Goal: Register for event/course

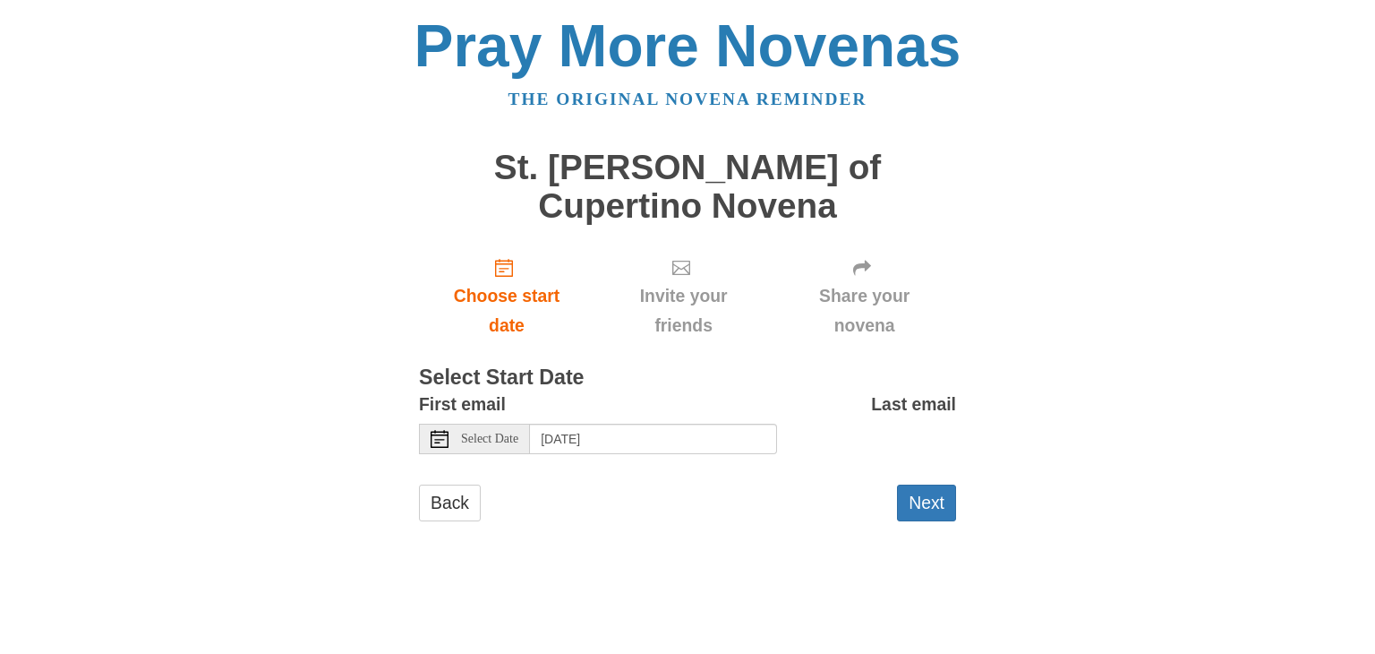
click at [484, 433] on span "Select Date" at bounding box center [489, 439] width 57 height 13
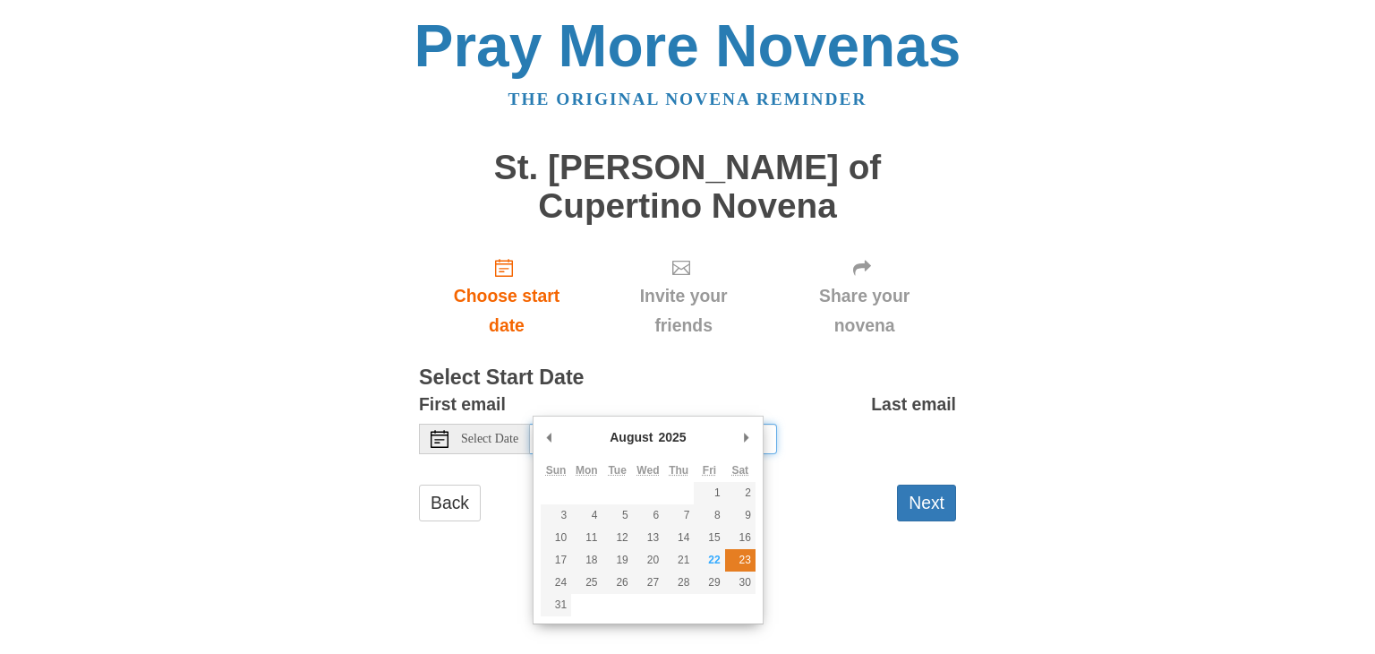
type input "[DATE]"
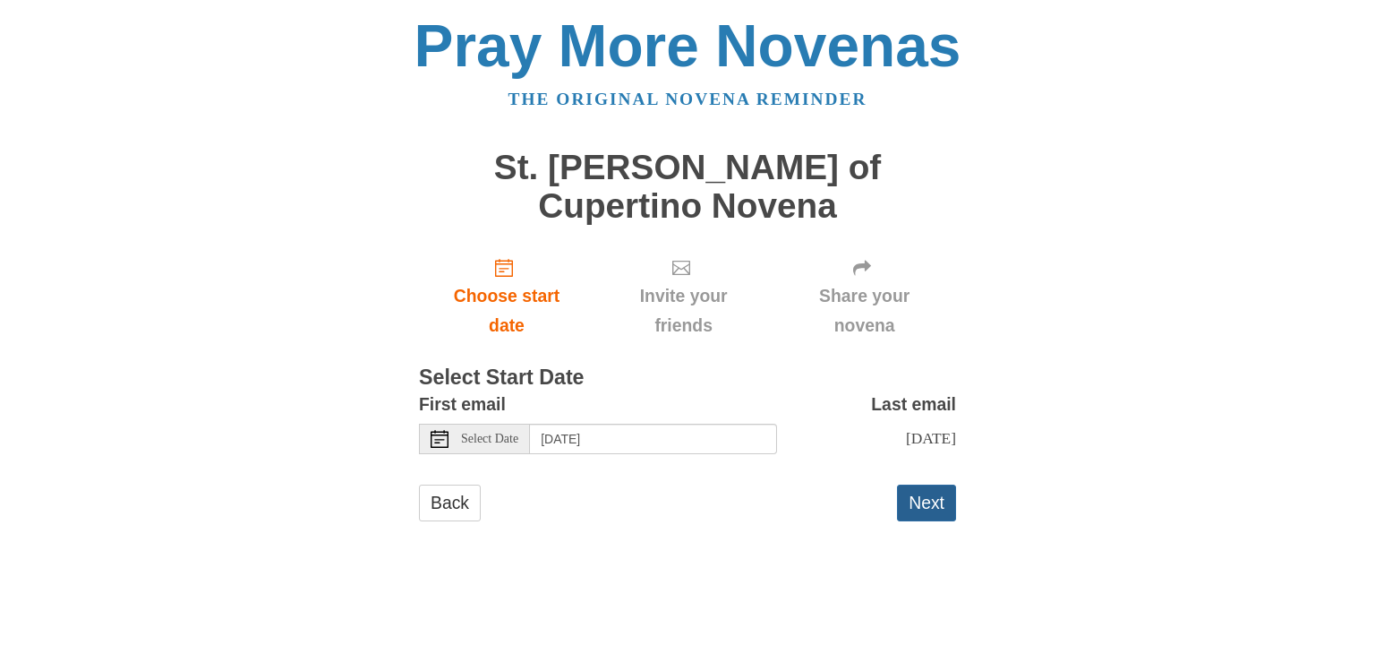
click at [929, 484] on button "Next" at bounding box center [926, 502] width 59 height 37
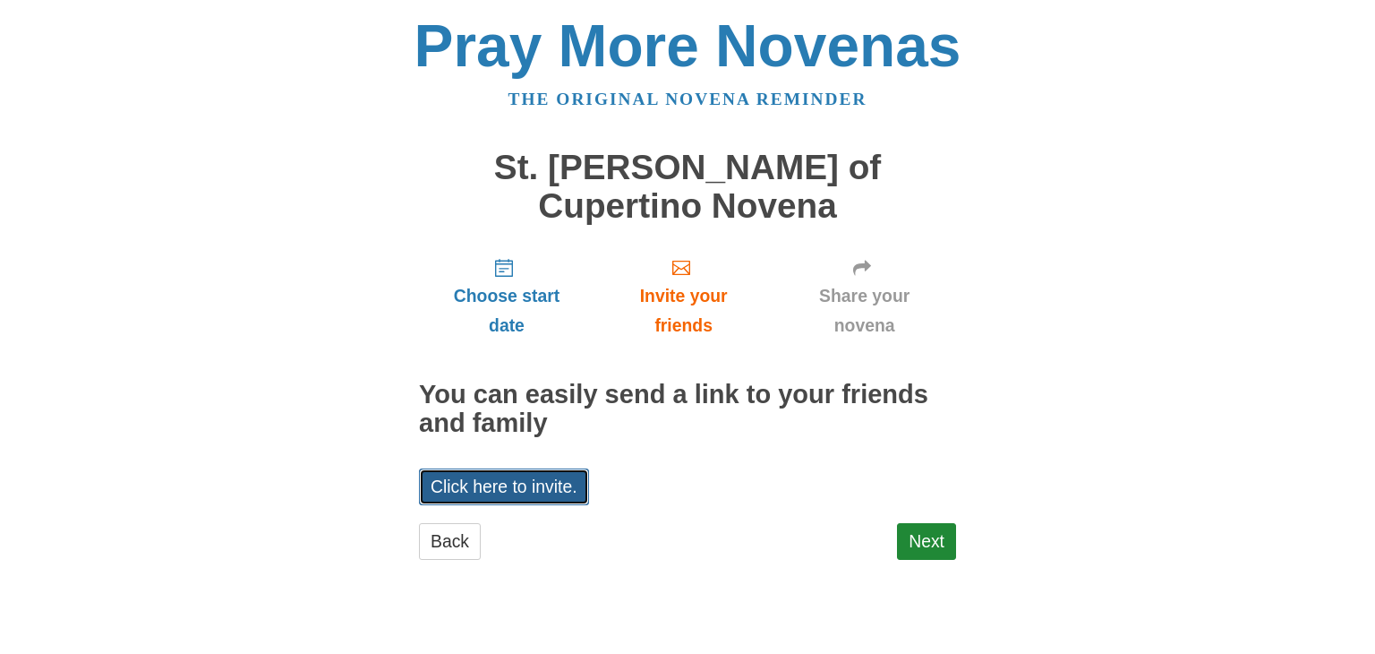
click at [525, 468] on link "Click here to invite." at bounding box center [504, 486] width 170 height 37
click at [354, 323] on div "Pray More Novenas The original novena reminder St. Joseph of Cupertino Novena C…" at bounding box center [688, 306] width 1048 height 612
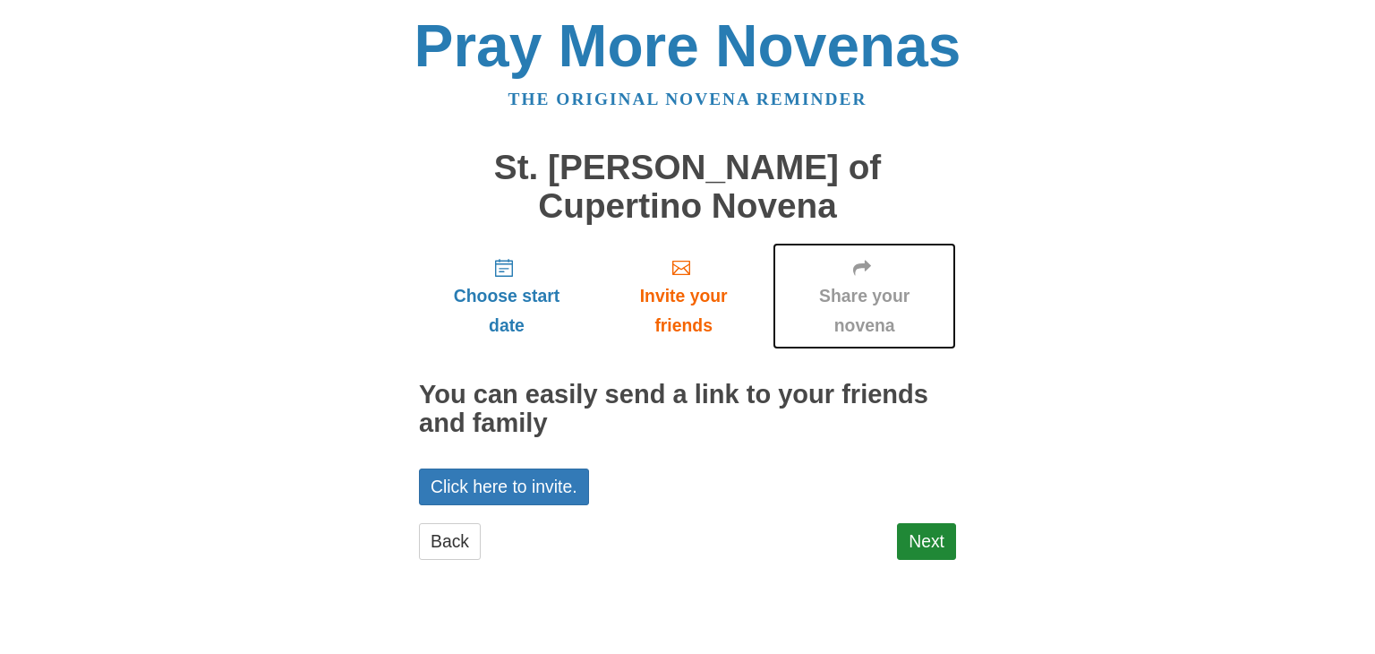
click at [868, 281] on span "Share your novena" at bounding box center [865, 310] width 148 height 59
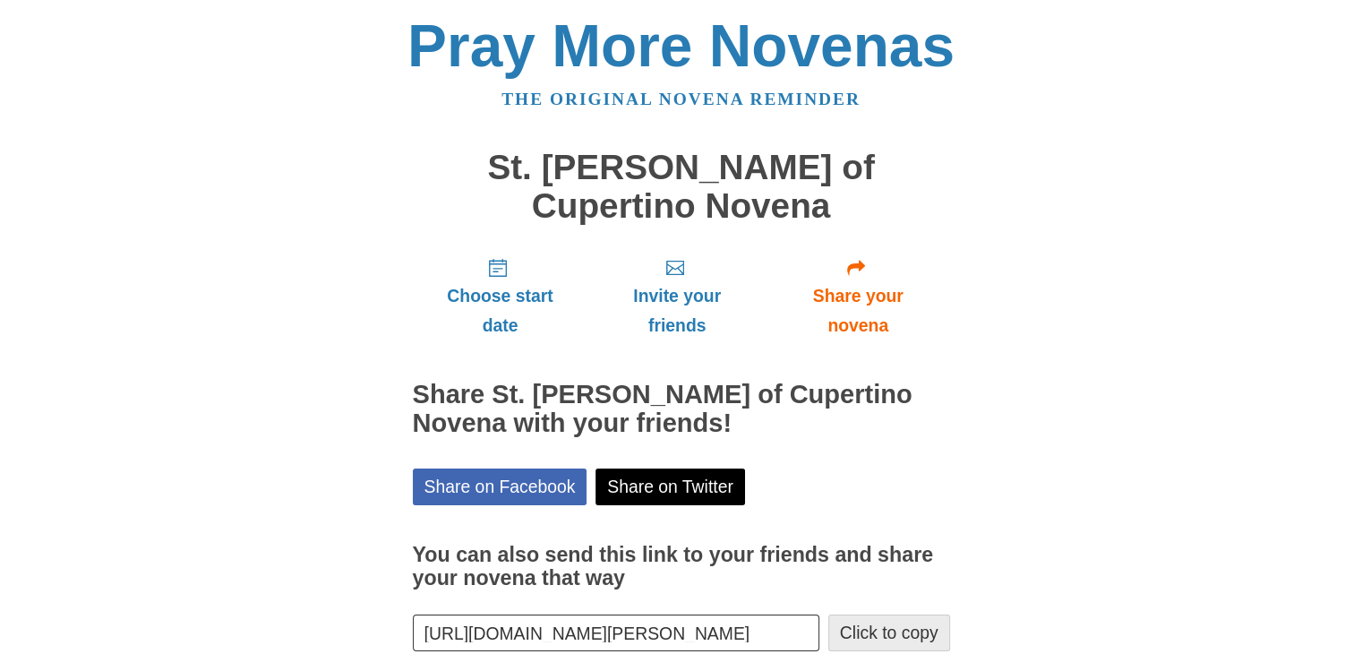
click at [874, 614] on button "Click to copy" at bounding box center [889, 632] width 122 height 37
click at [1138, 309] on div "Pray More Novenas The original novena reminder St. Joseph of Cupertino Novena C…" at bounding box center [682, 379] width 1048 height 758
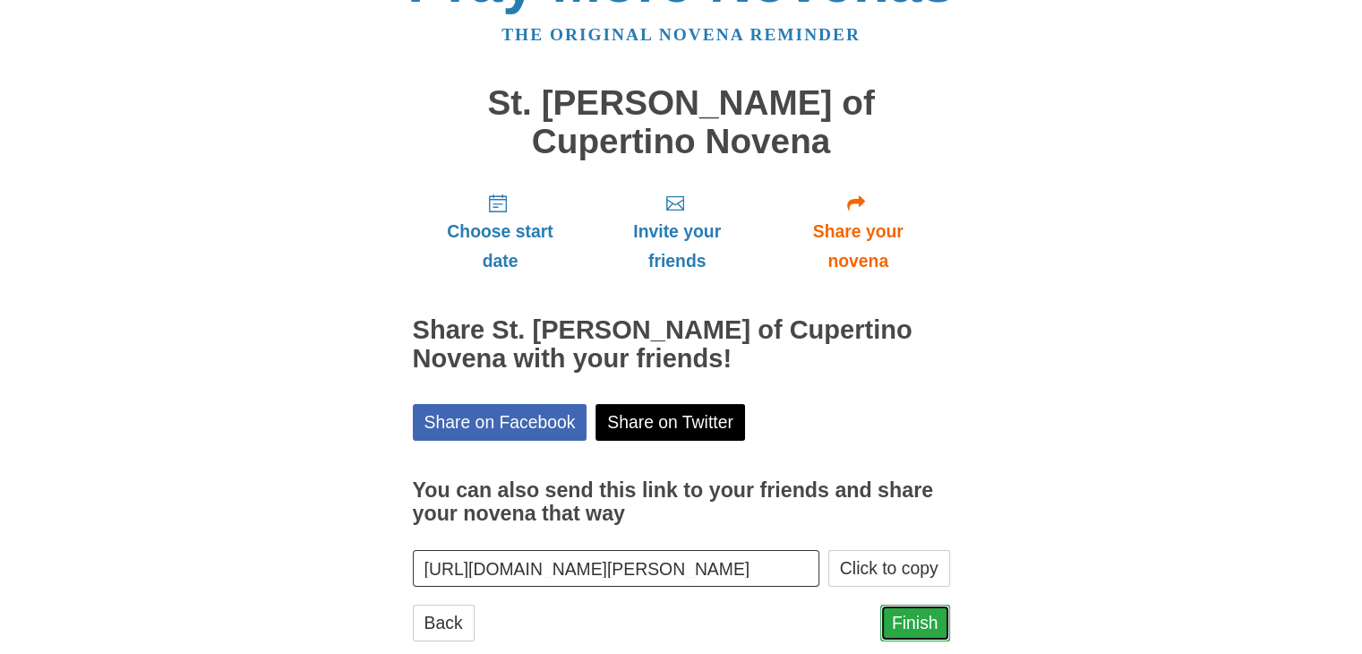
click at [923, 604] on link "Finish" at bounding box center [915, 622] width 70 height 37
